Goal: Transaction & Acquisition: Book appointment/travel/reservation

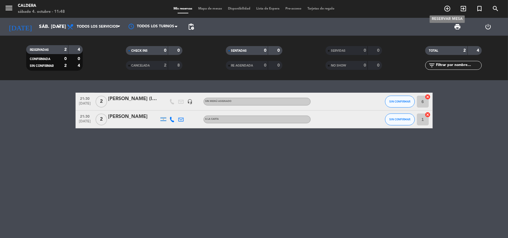
click at [447, 7] on icon "add_circle_outline" at bounding box center [447, 8] width 7 height 7
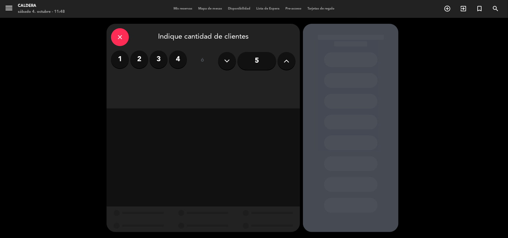
click at [280, 57] on button at bounding box center [287, 61] width 18 height 18
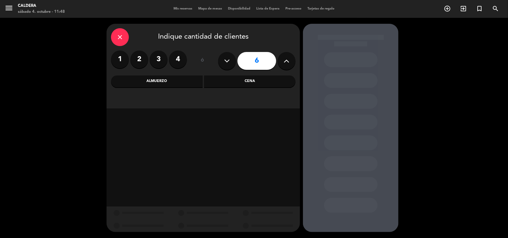
click at [280, 57] on button at bounding box center [287, 61] width 18 height 18
type input "10"
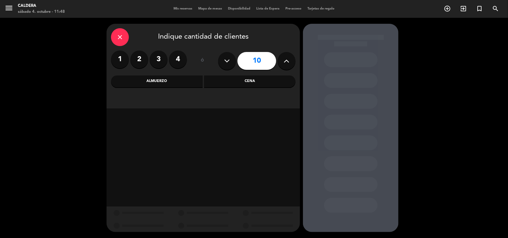
click at [232, 82] on div "Cena" at bounding box center [250, 82] width 92 height 12
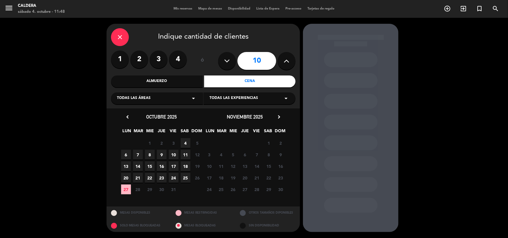
click at [187, 141] on span "4" at bounding box center [186, 143] width 10 height 10
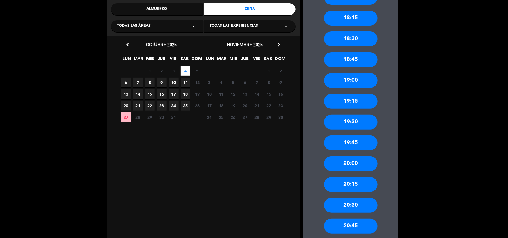
scroll to position [186, 0]
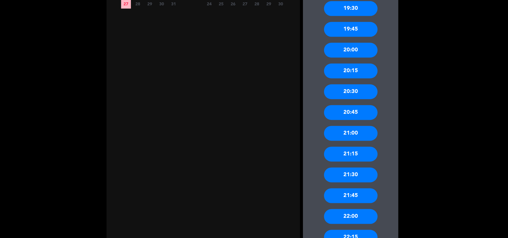
click at [339, 91] on div "20:30" at bounding box center [351, 91] width 54 height 15
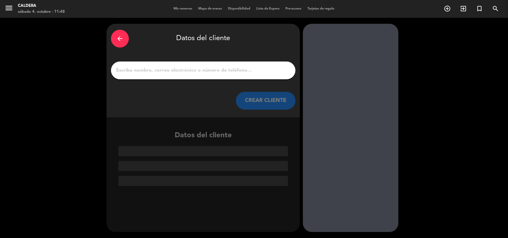
scroll to position [0, 0]
click at [183, 70] on input "1" at bounding box center [202, 70] width 175 height 8
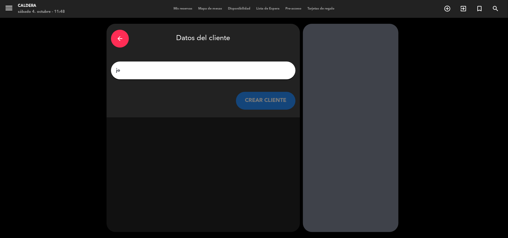
type input "j"
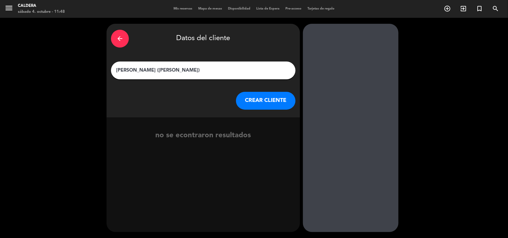
type input "[PERSON_NAME] ([PERSON_NAME])"
click at [265, 103] on button "CREAR CLIENTE" at bounding box center [265, 101] width 59 height 18
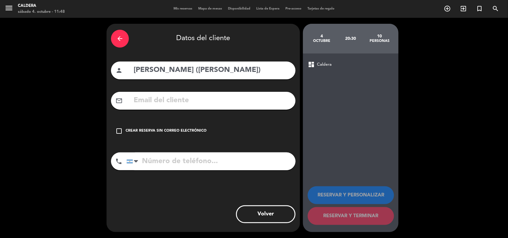
click at [128, 131] on div "Crear reserva sin correo electrónico" at bounding box center [166, 131] width 81 height 6
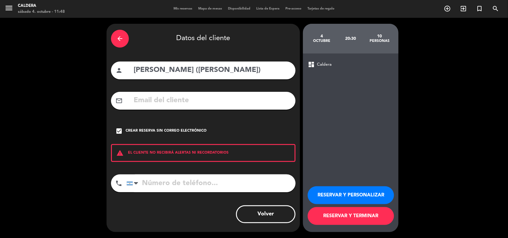
click at [341, 195] on button "RESERVAR Y PERSONALIZAR" at bounding box center [351, 196] width 86 height 18
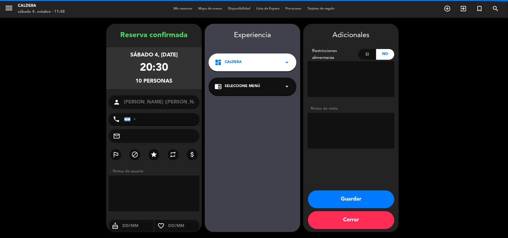
click at [337, 135] on textarea at bounding box center [351, 131] width 87 height 36
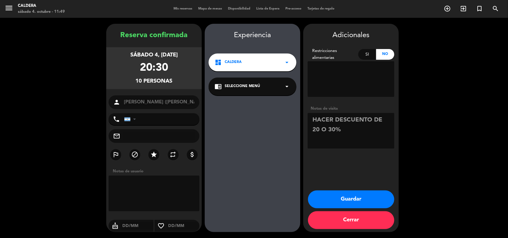
type textarea "HACER DESCUENTO DE 20 O 30%"
click at [338, 200] on button "Guardar" at bounding box center [351, 200] width 86 height 18
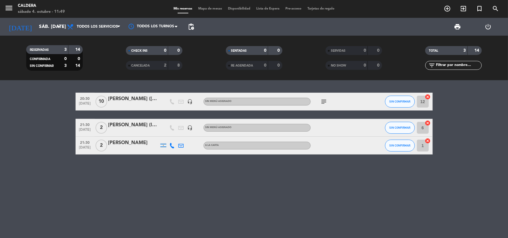
click at [322, 103] on icon "subject" at bounding box center [323, 101] width 7 height 7
click at [228, 217] on div "20:30 [DATE] [PERSON_NAME] ([PERSON_NAME]) headset_mic Sin menú asignado subjec…" at bounding box center [254, 159] width 508 height 158
